Goal: Transaction & Acquisition: Download file/media

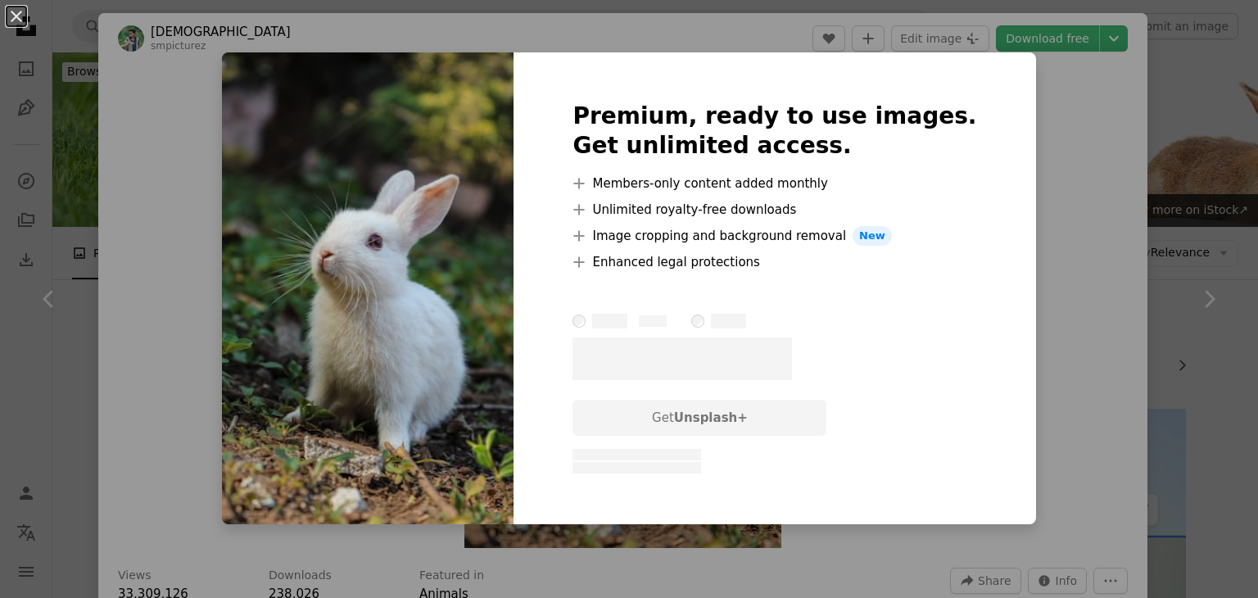
scroll to position [246, 0]
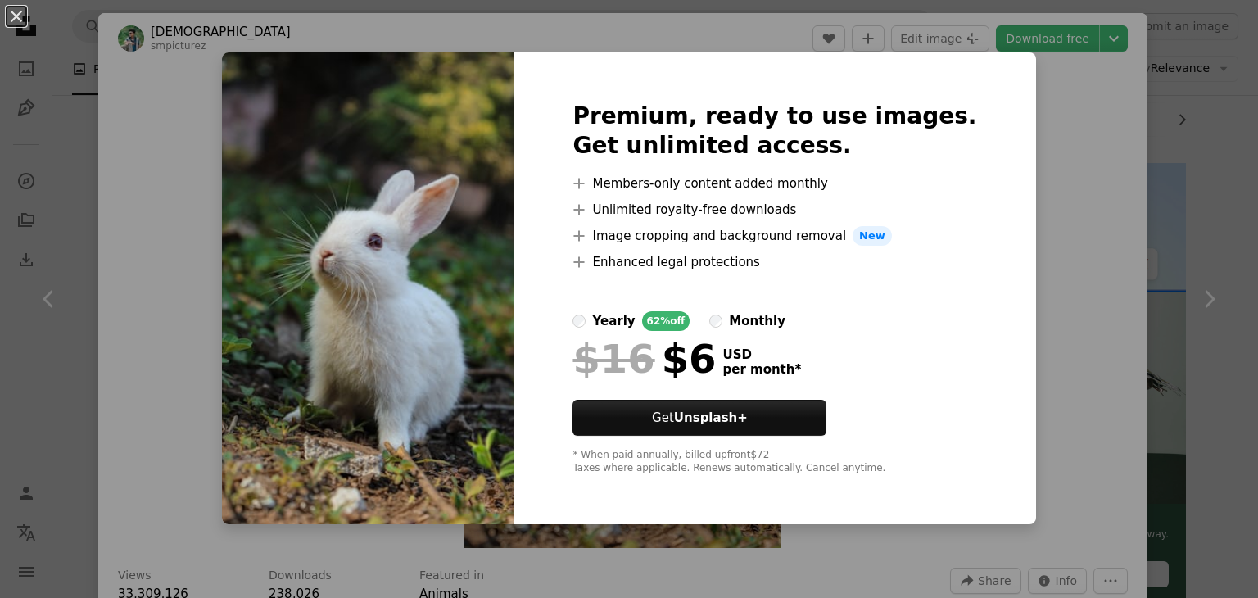
click at [1010, 361] on div "An X shape Premium, ready to use images. Get unlimited access. A plus sign Memb…" at bounding box center [629, 299] width 1258 height 598
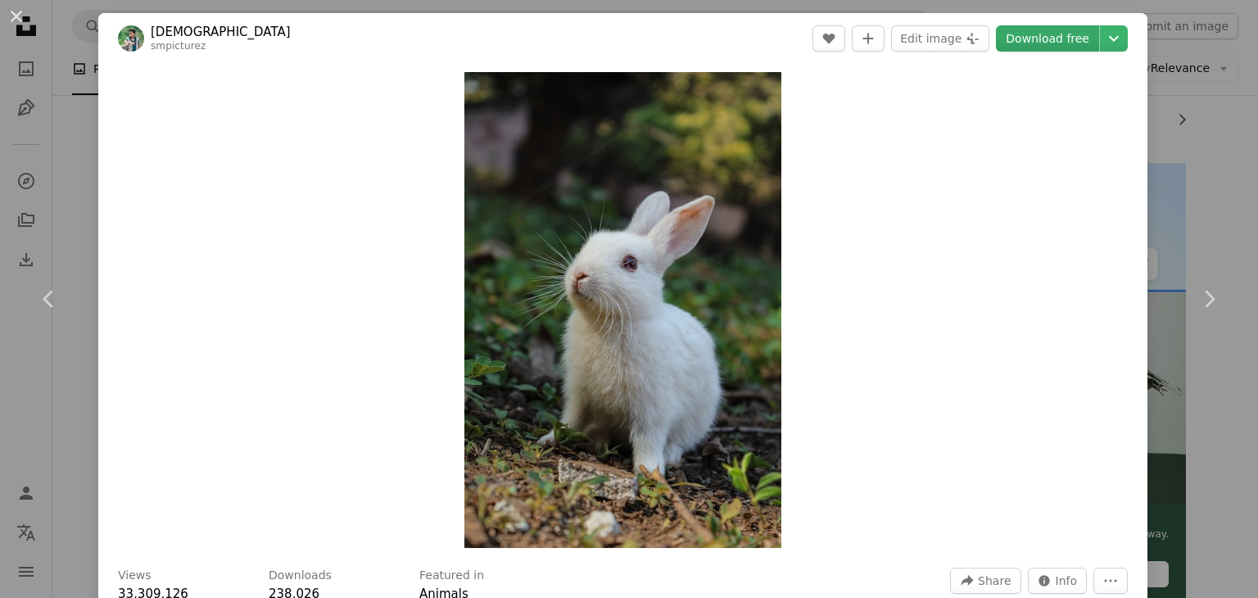
click at [1070, 46] on link "Download free" at bounding box center [1047, 38] width 103 height 26
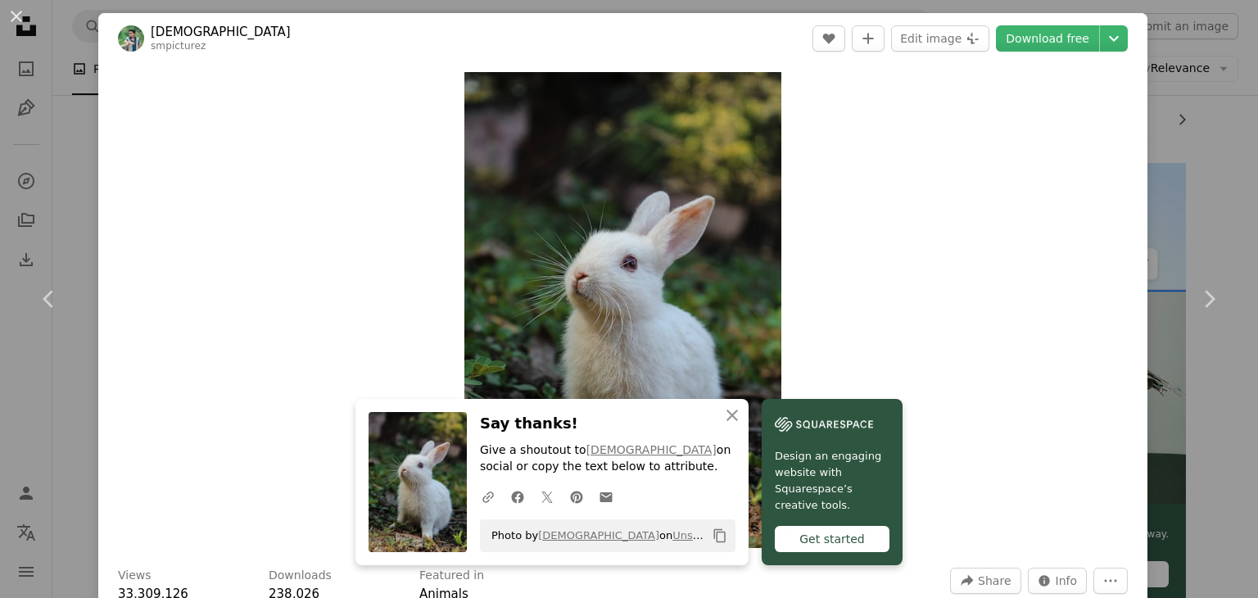
click at [706, 525] on button "Copy content" at bounding box center [720, 536] width 28 height 28
click at [818, 532] on div "Get started" at bounding box center [832, 539] width 115 height 26
